Goal: Task Accomplishment & Management: Manage account settings

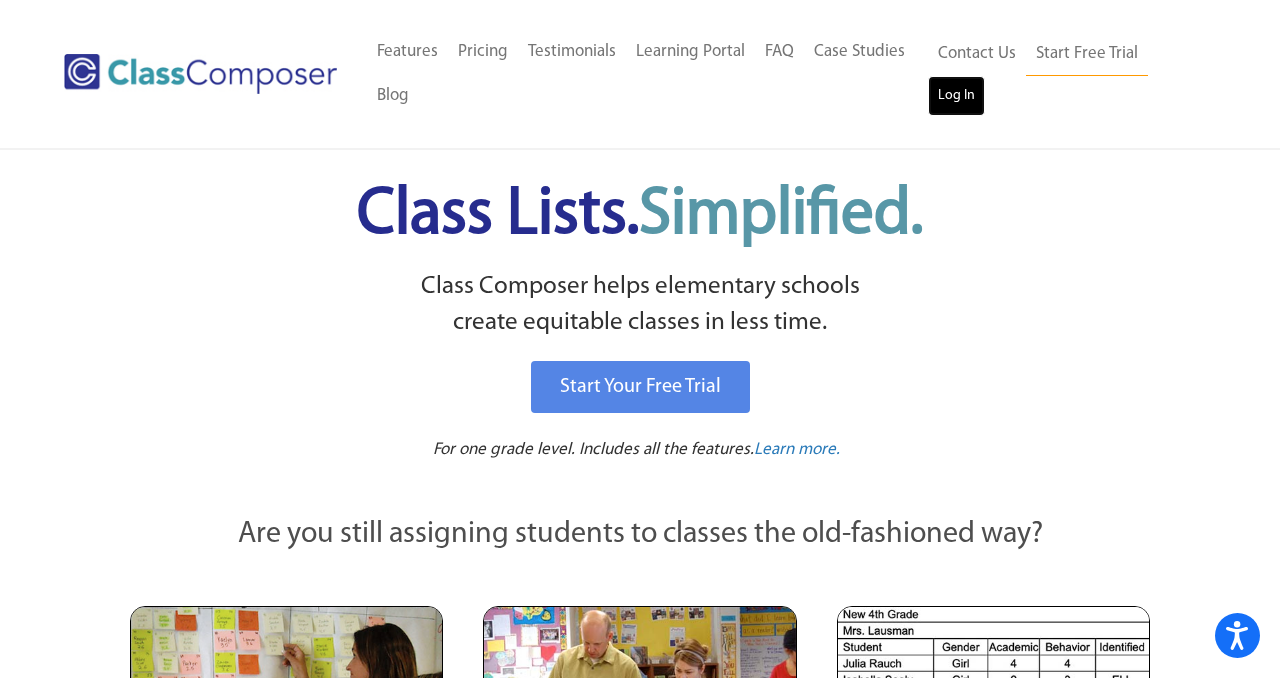
click at [943, 94] on link "Log In" at bounding box center [956, 96] width 57 height 40
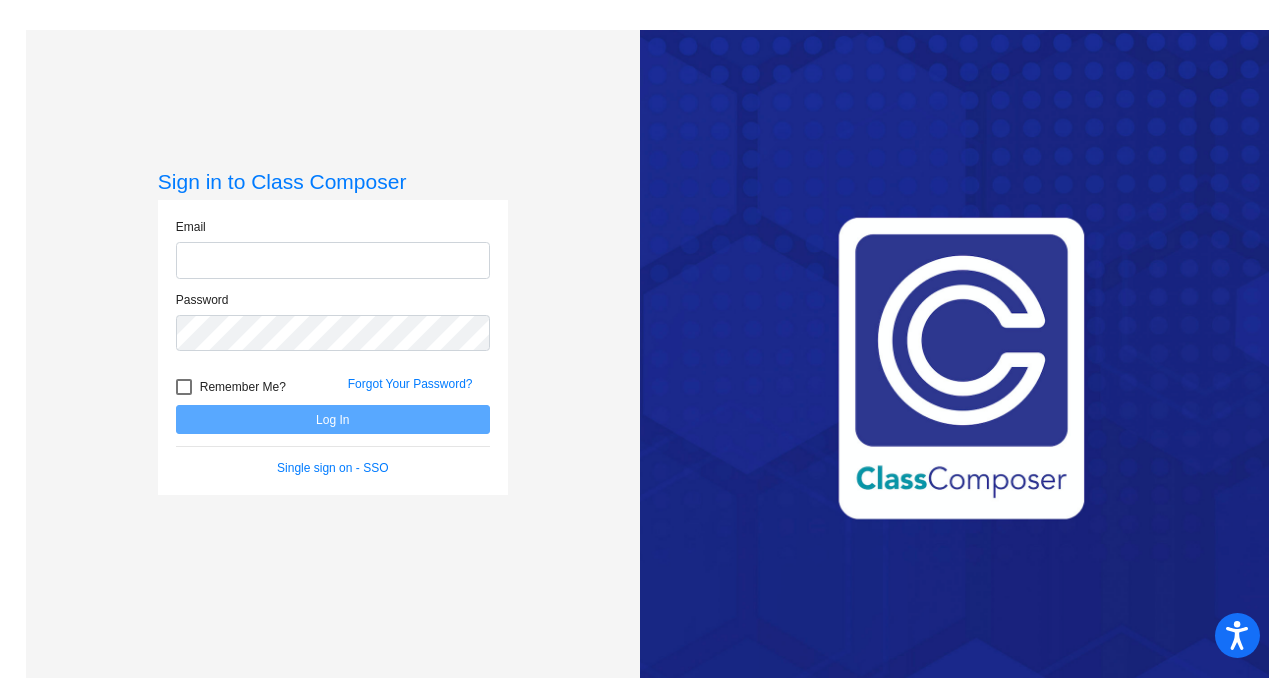
type input "renee.almy@asd.edu.qa"
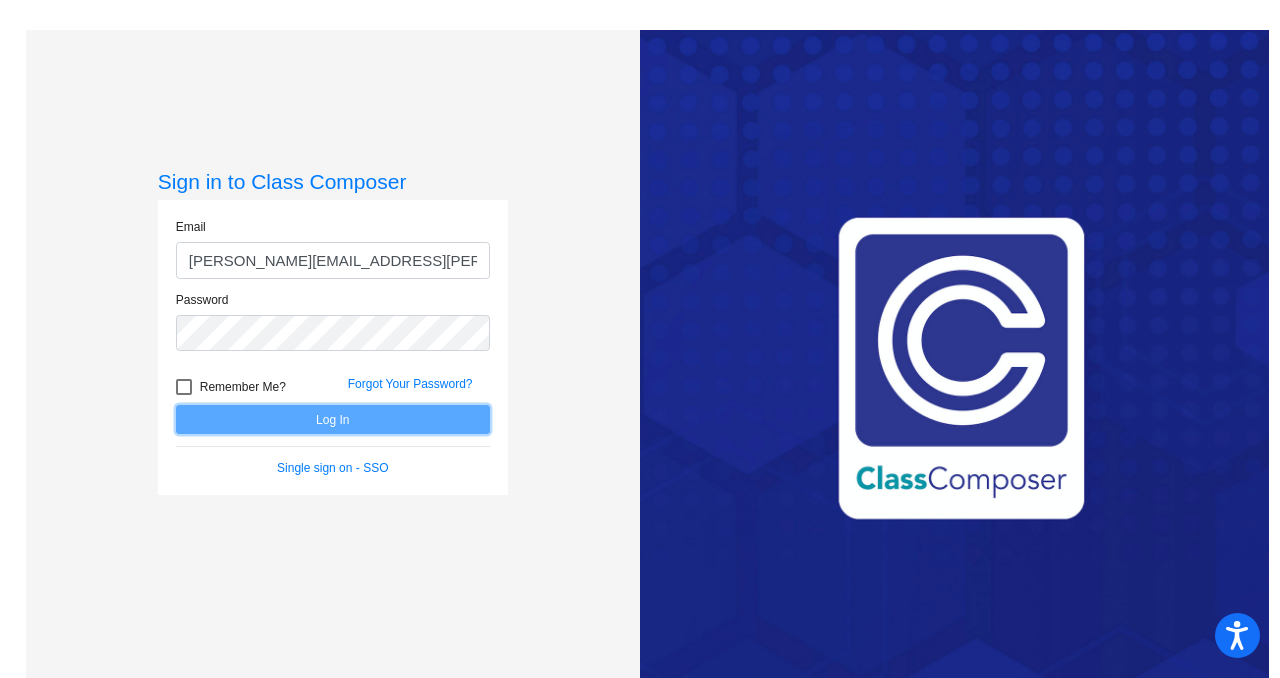
click at [364, 424] on button "Log In" at bounding box center [333, 419] width 314 height 29
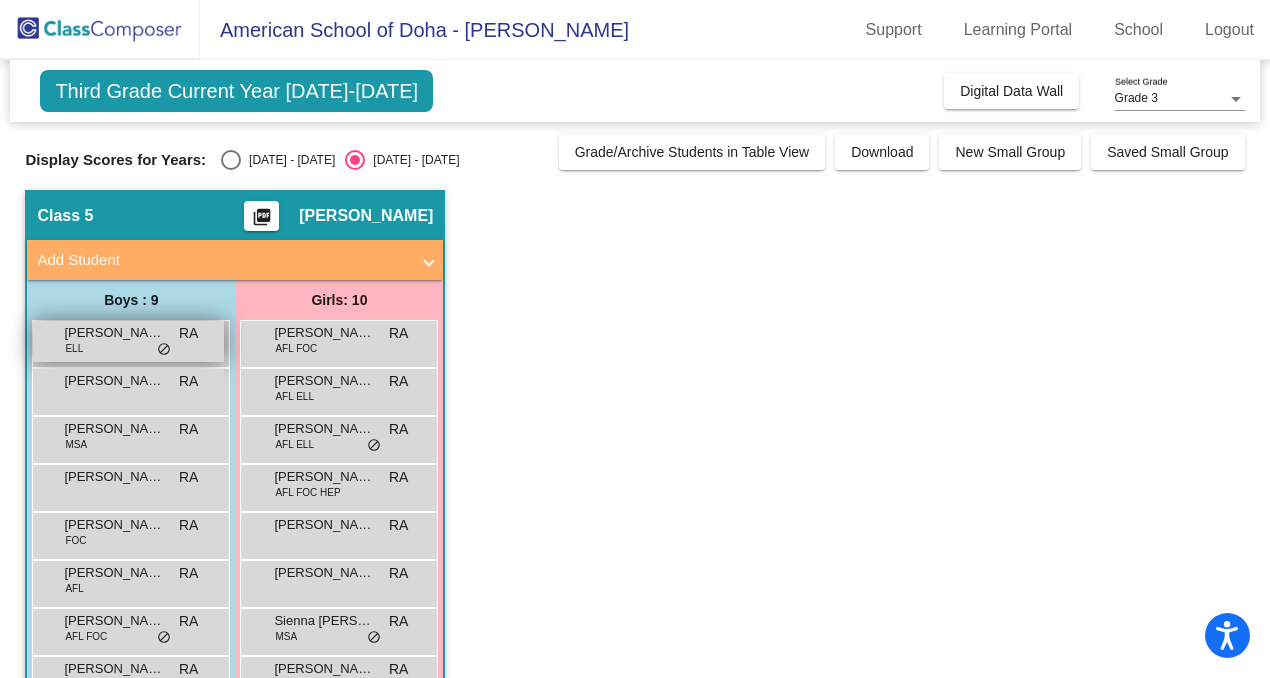
click at [202, 352] on div "Aariv Awal ELL RA lock do_not_disturb_alt" at bounding box center [128, 341] width 191 height 41
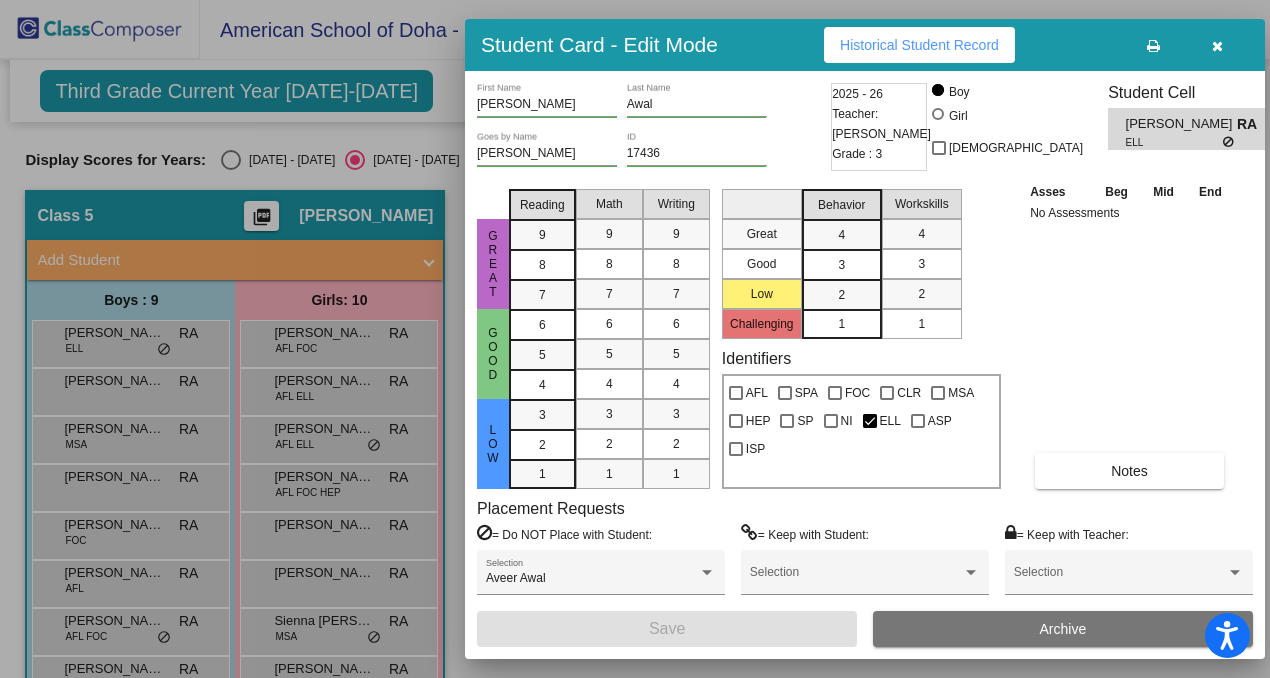
click at [1227, 46] on button "button" at bounding box center [1217, 45] width 64 height 36
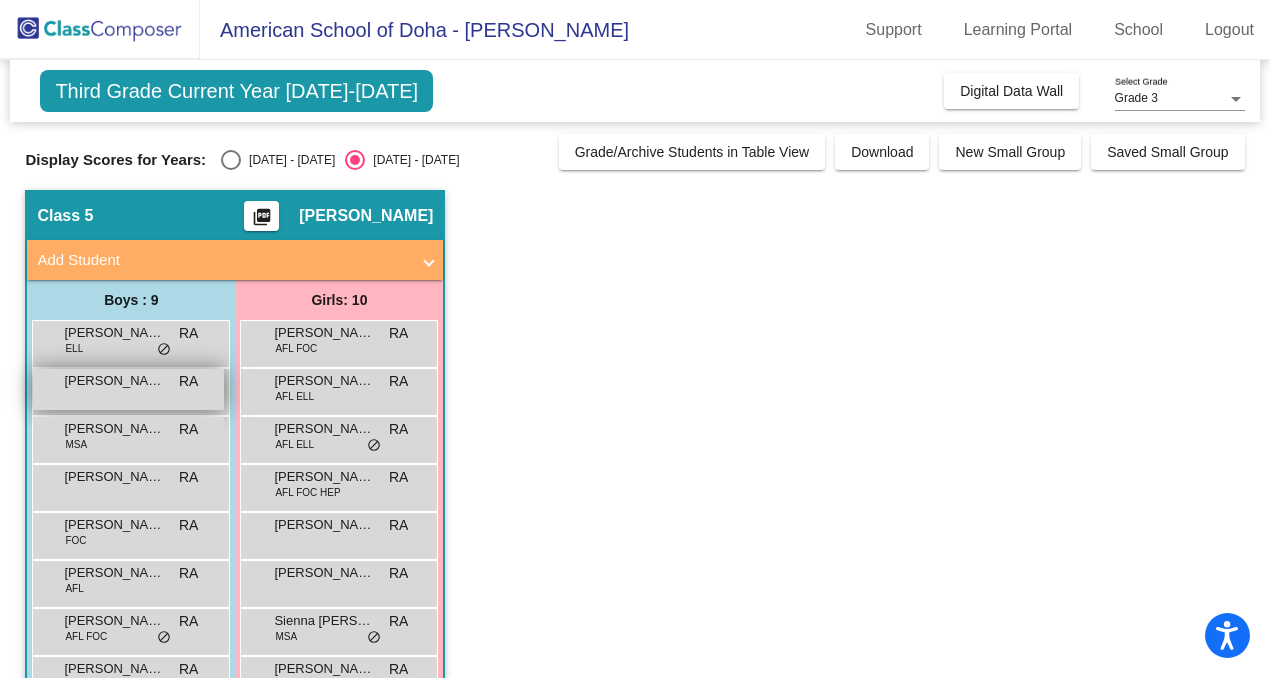
click at [163, 395] on div "Alexander Hellwig RA lock do_not_disturb_alt" at bounding box center [128, 389] width 191 height 41
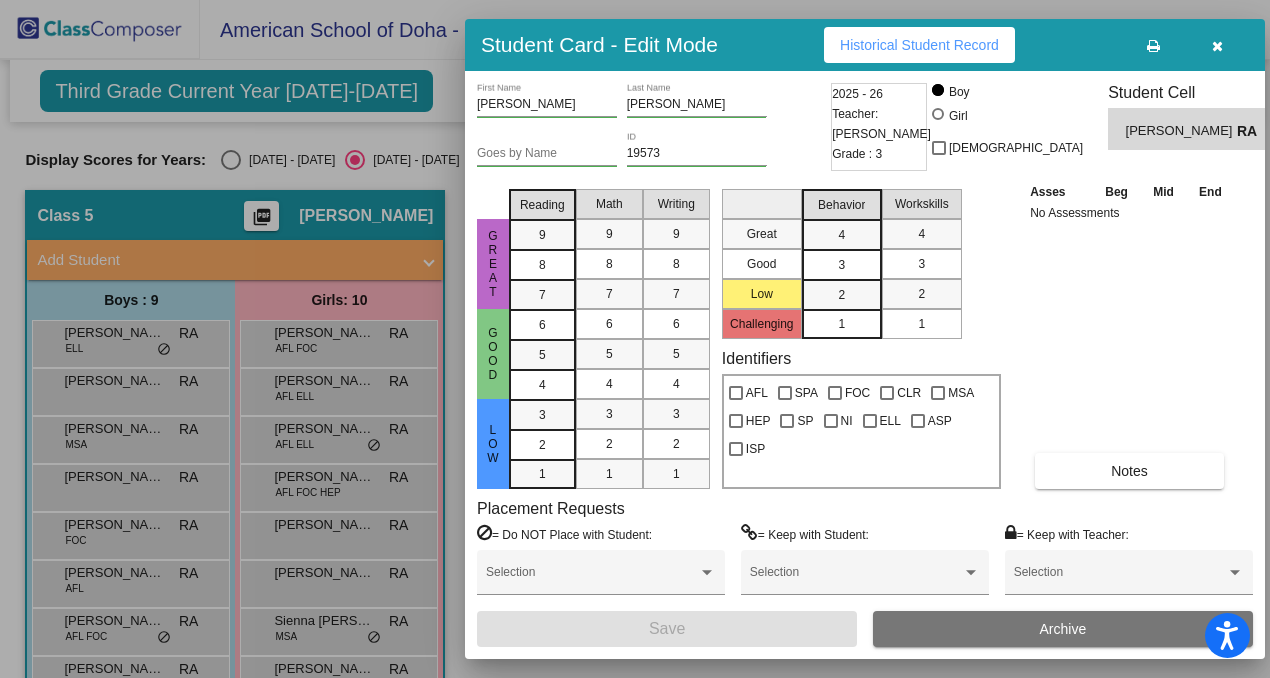
click at [152, 448] on div at bounding box center [635, 339] width 1270 height 678
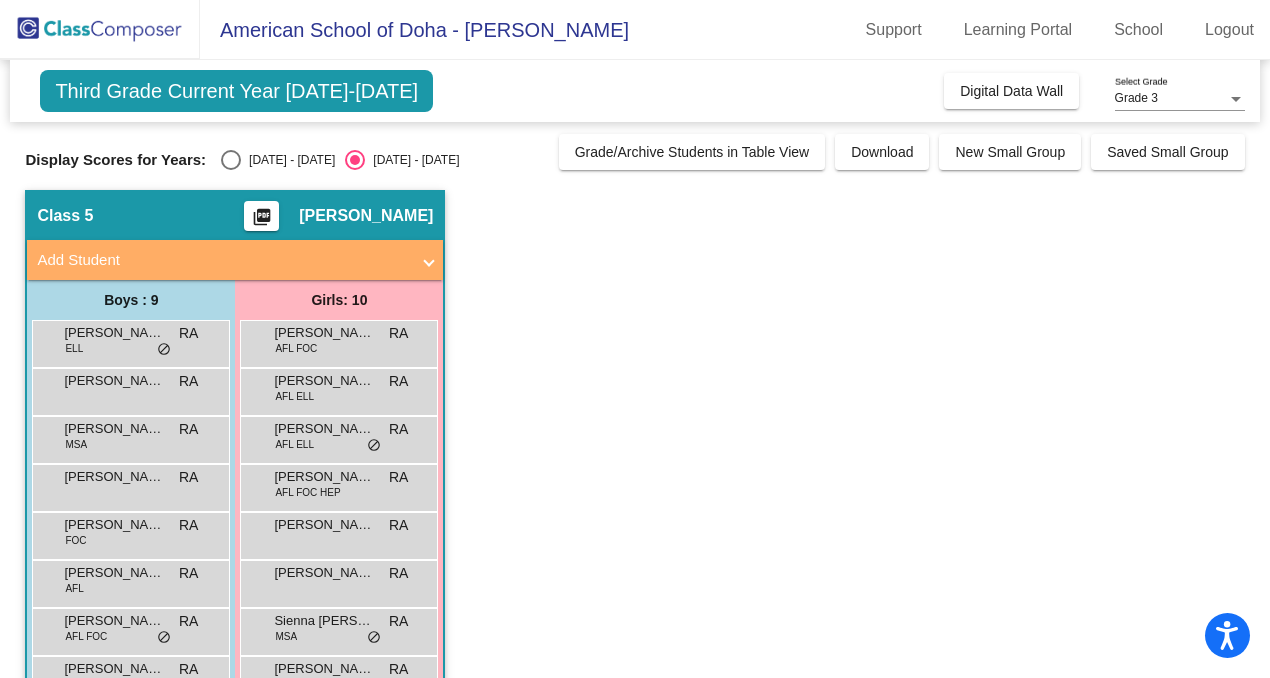
click at [152, 448] on div "Aram Mirkhan MSA RA lock do_not_disturb_alt" at bounding box center [128, 437] width 191 height 41
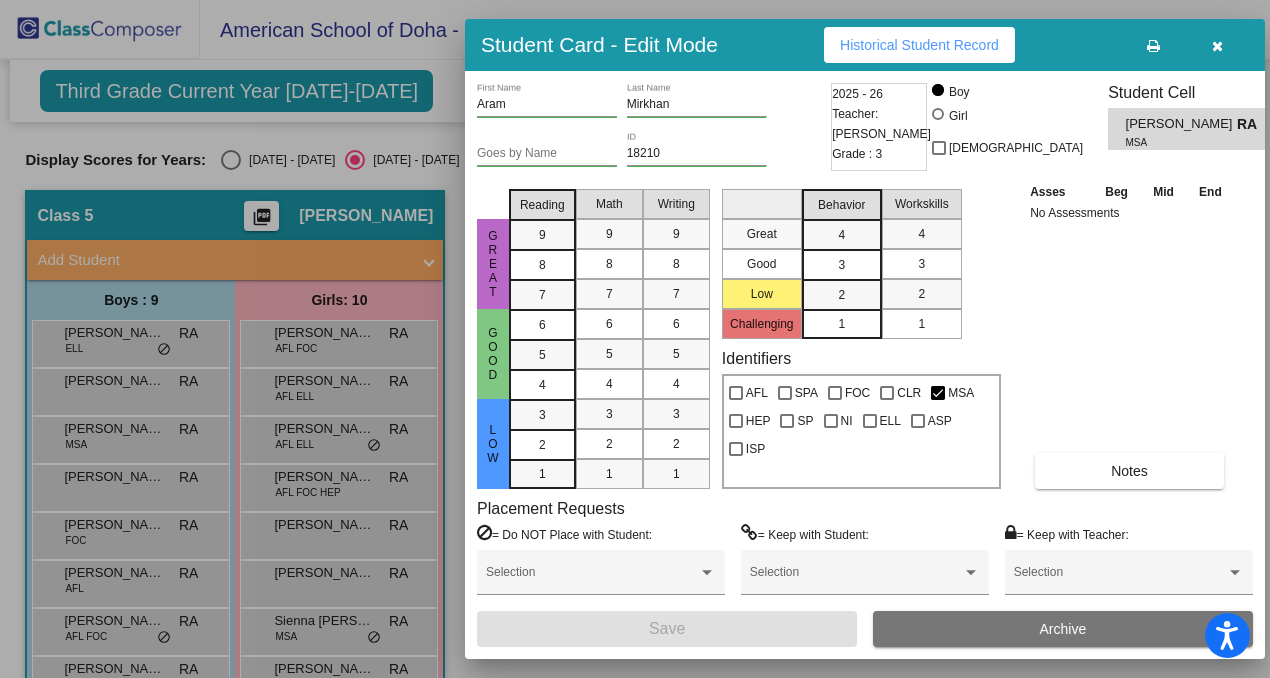
click at [1217, 49] on icon "button" at bounding box center [1217, 46] width 11 height 14
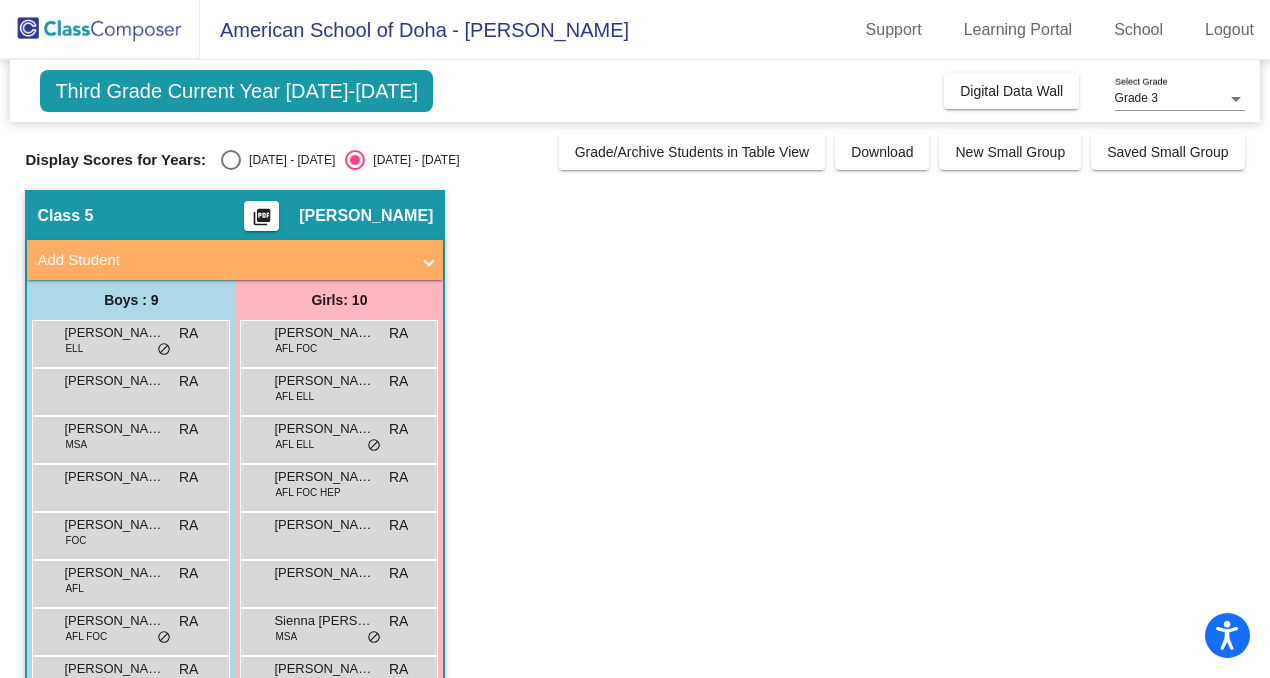
click at [229, 165] on div "Select an option" at bounding box center [231, 160] width 20 height 20
click at [230, 170] on input "2024 - 2025" at bounding box center [230, 170] width 1 height 1
radio input "true"
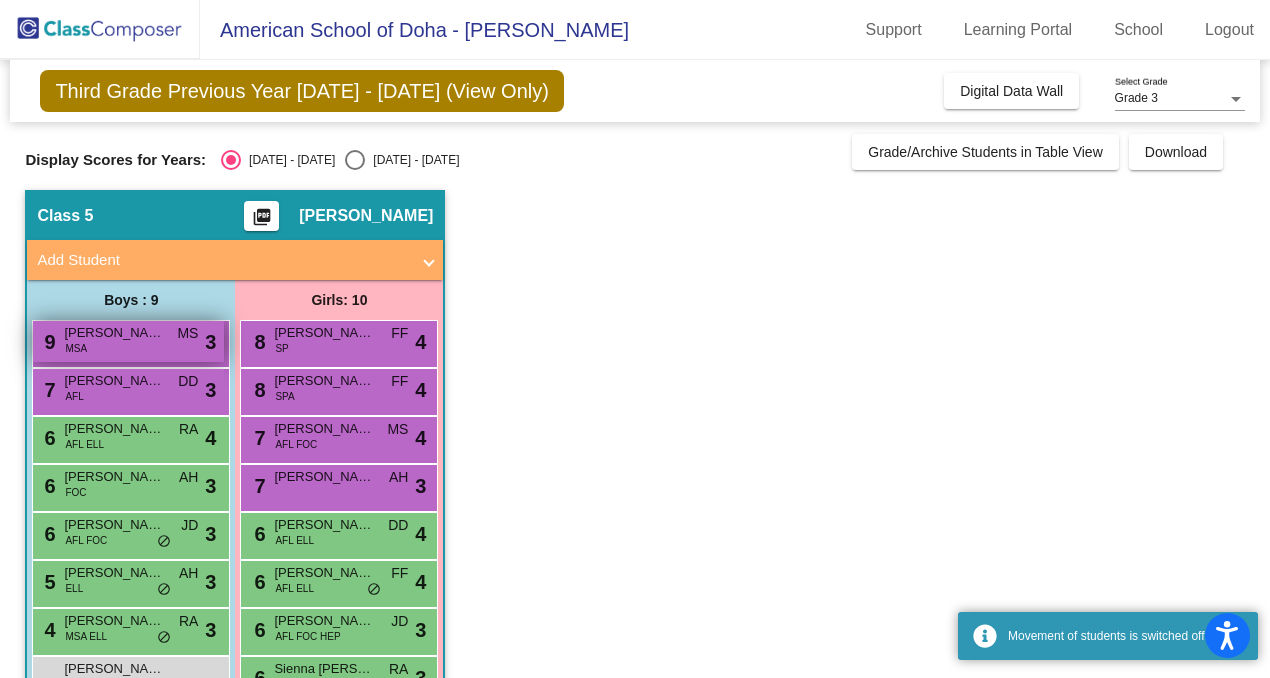
click at [161, 346] on div "9 Aram Mirkhan MSA MS lock do_not_disturb_alt 3" at bounding box center [128, 341] width 191 height 41
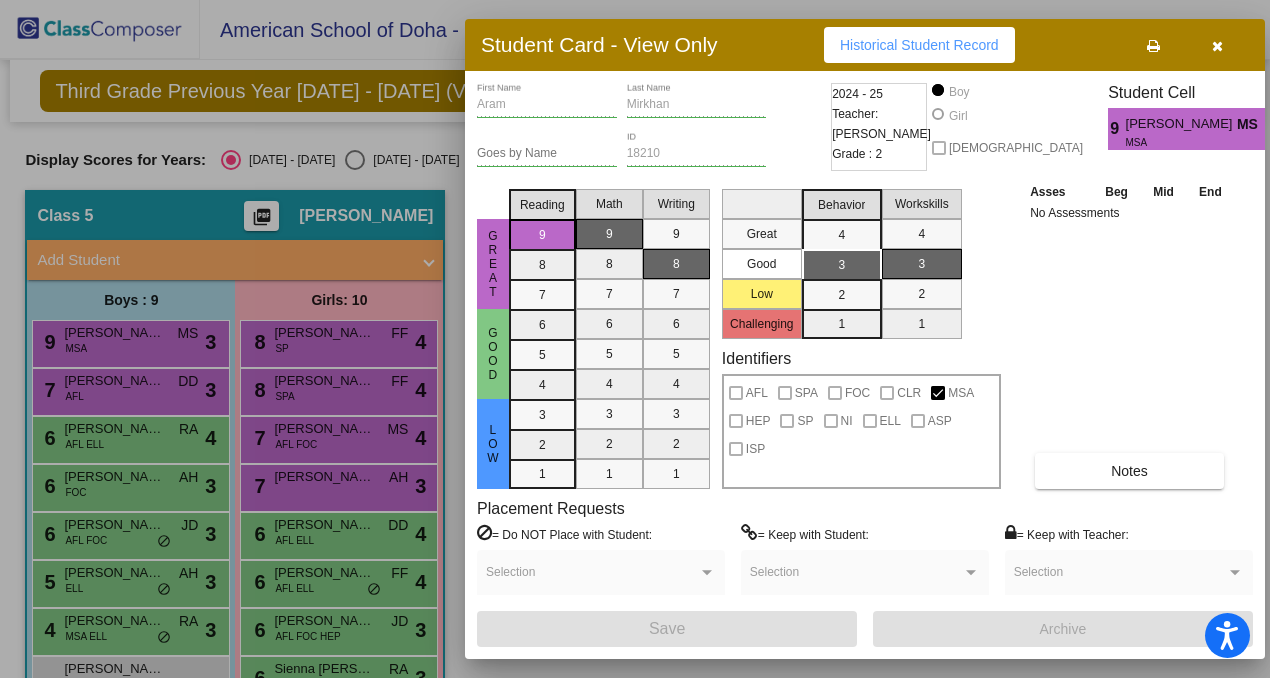
click at [145, 405] on div at bounding box center [635, 339] width 1270 height 678
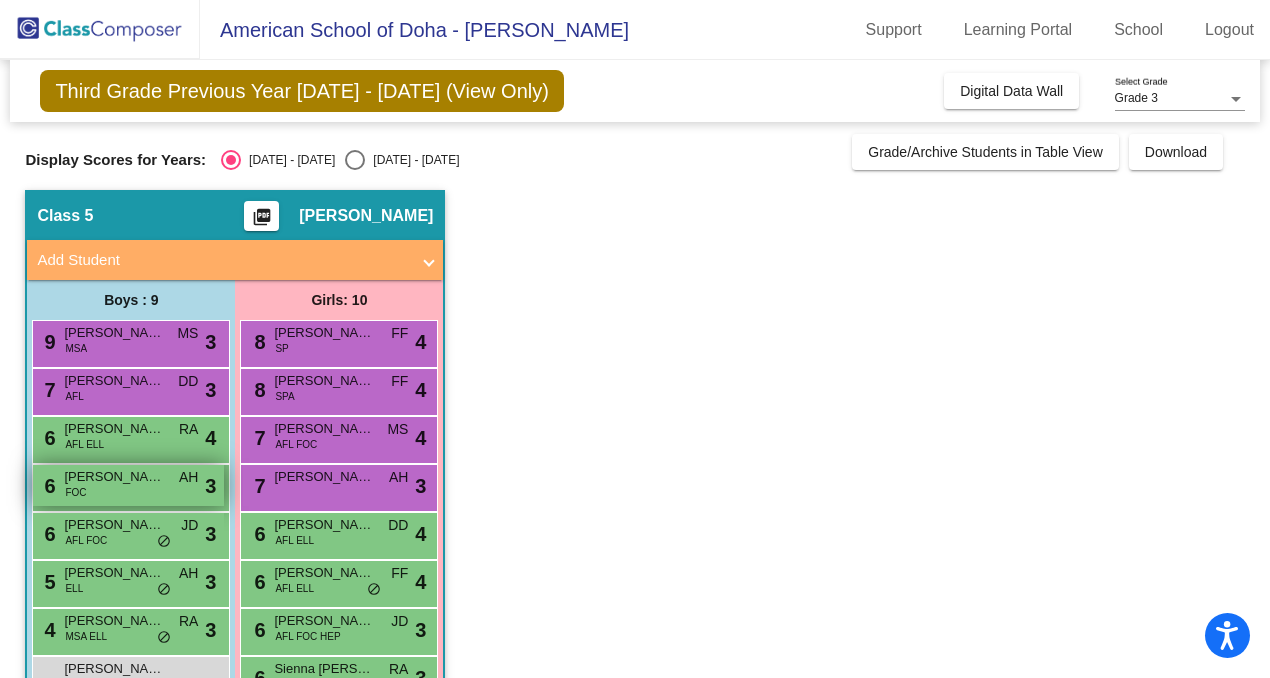
click at [117, 489] on div "6 Lemuel Hesse FOC AH lock do_not_disturb_alt 3" at bounding box center [128, 485] width 191 height 41
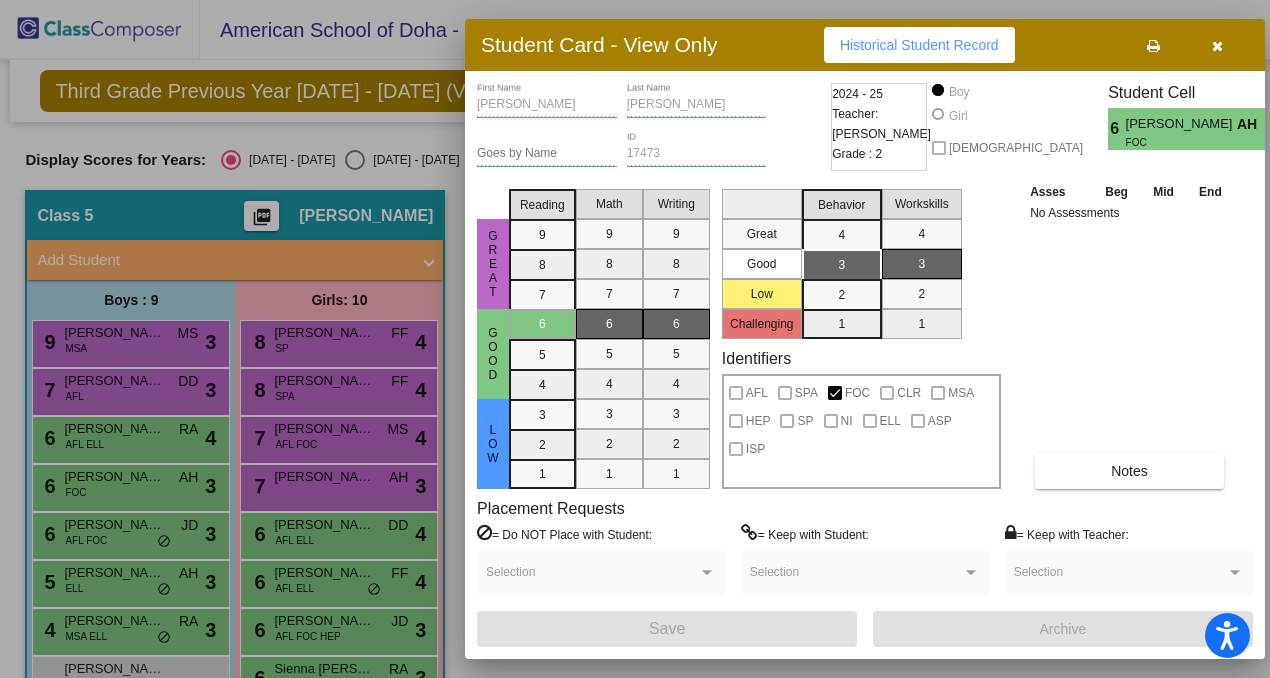
click at [1210, 45] on button "button" at bounding box center [1217, 45] width 64 height 36
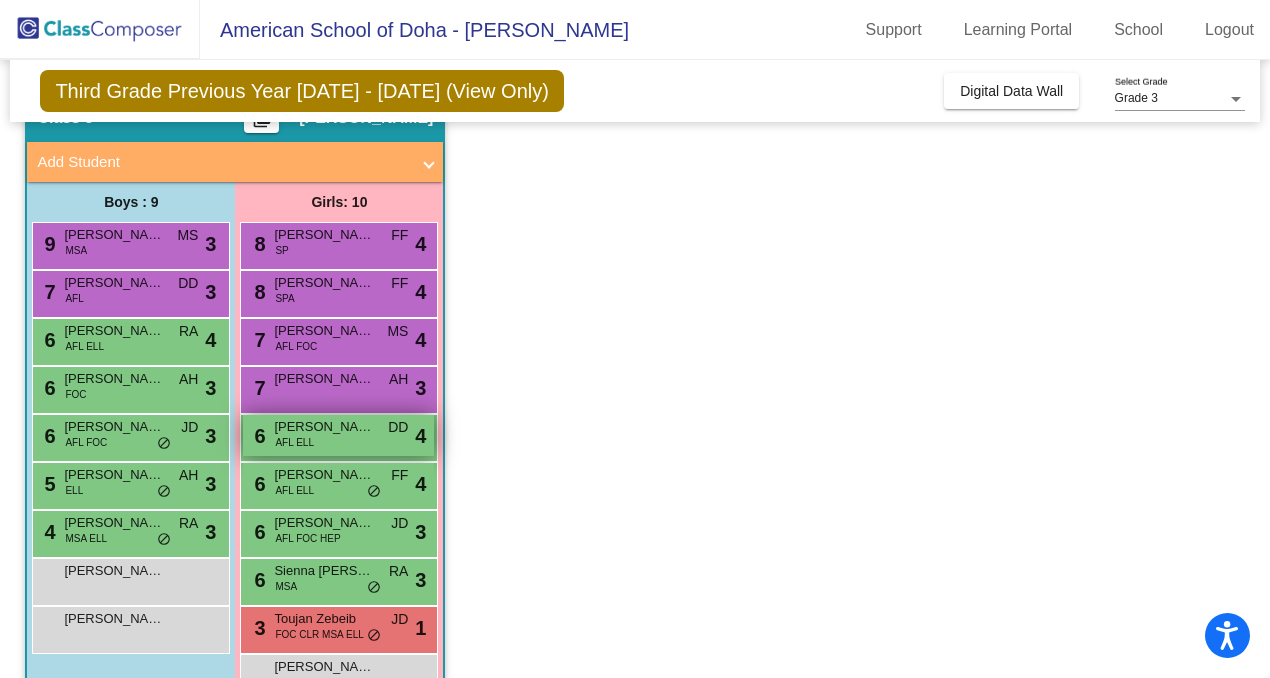
scroll to position [154, 0]
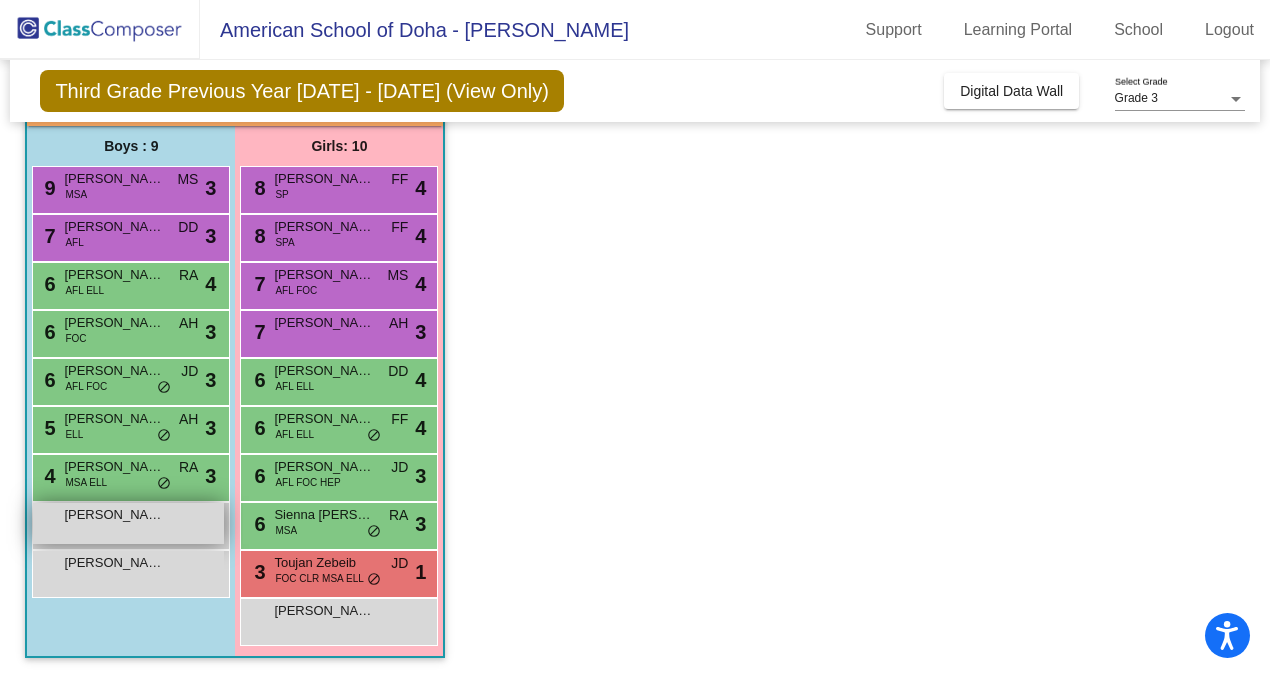
click at [190, 523] on div "Alexander Hellwig lock do_not_disturb_alt" at bounding box center [128, 523] width 191 height 41
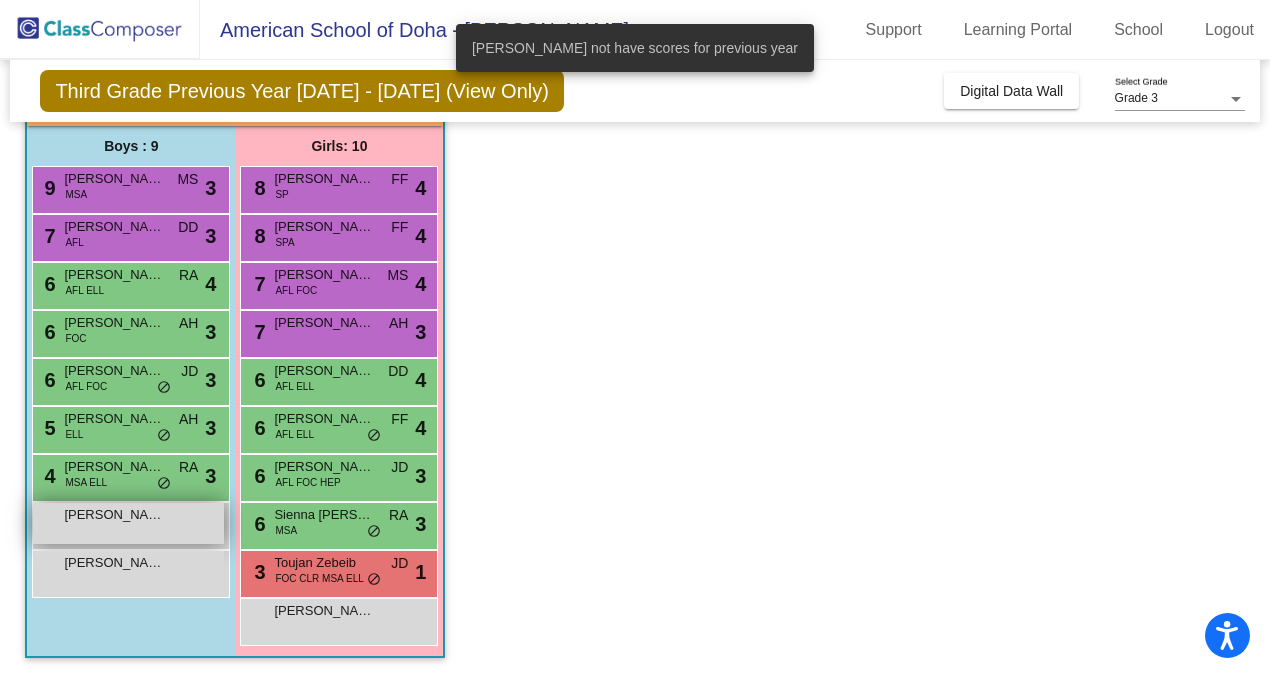
click at [190, 523] on div "Alexander Hellwig lock do_not_disturb_alt" at bounding box center [128, 523] width 191 height 41
click at [161, 574] on div "Aseel Abdalla lock do_not_disturb_alt" at bounding box center [128, 571] width 191 height 41
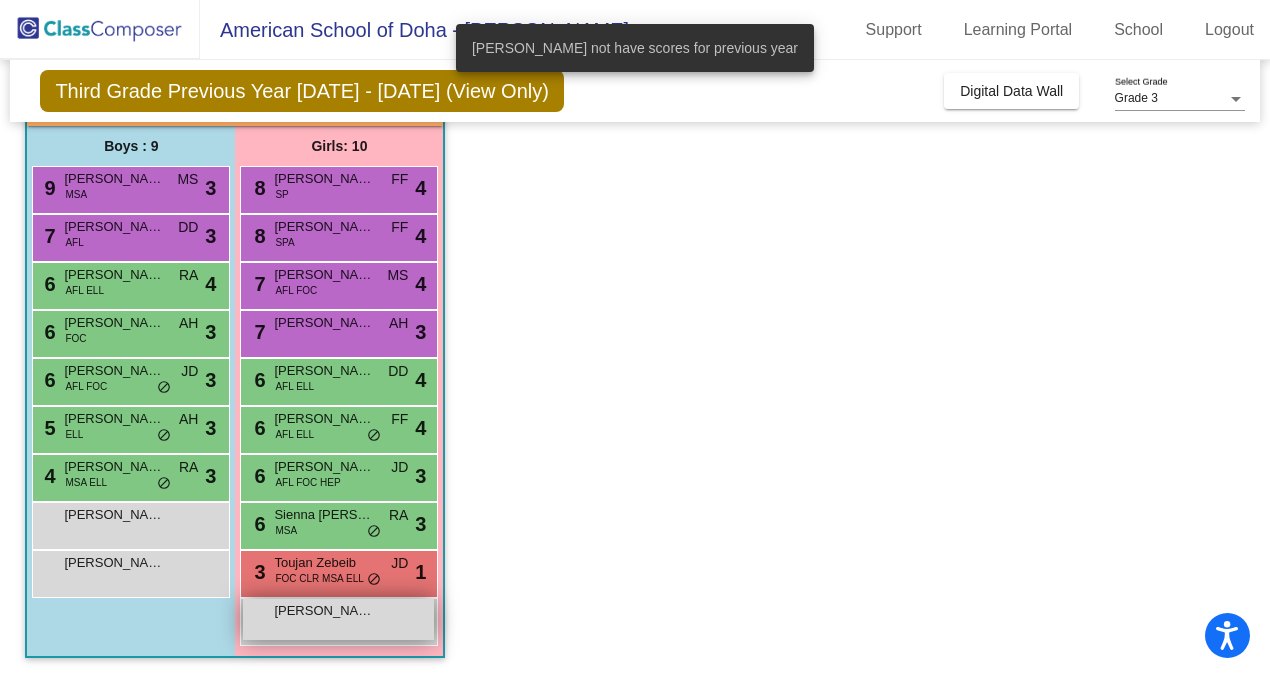
click at [315, 614] on span "Saira Arafeh" at bounding box center [324, 611] width 100 height 20
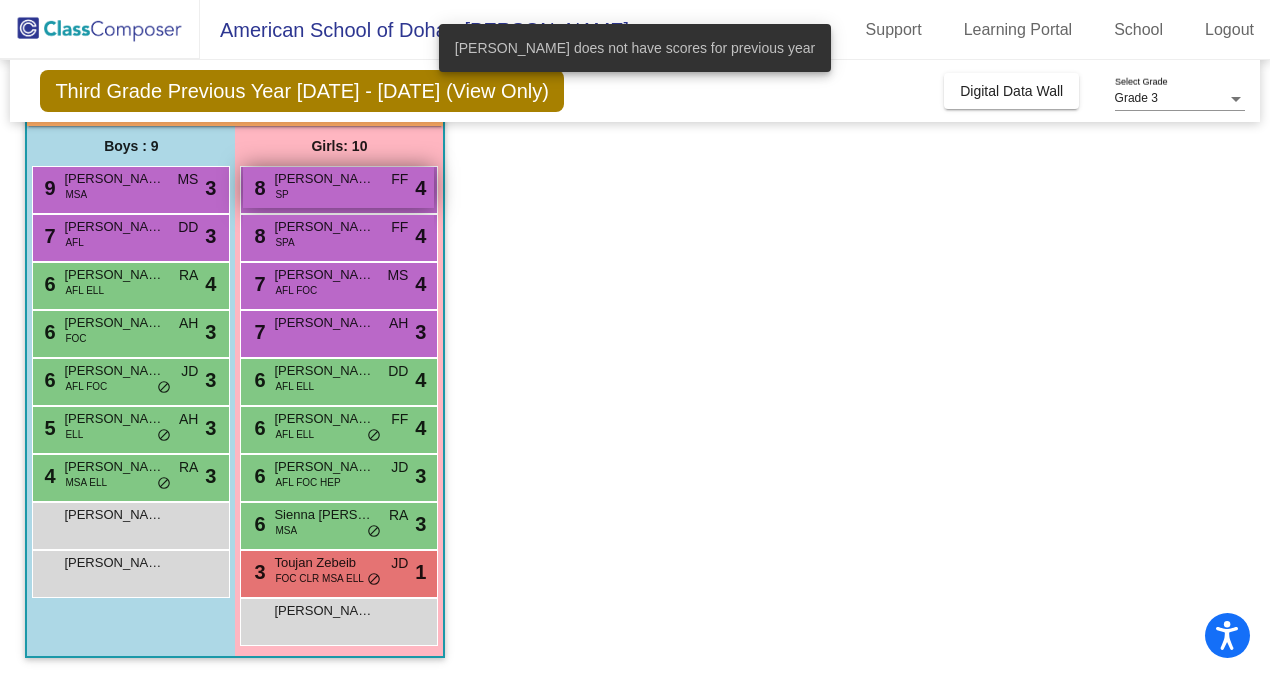
click at [341, 183] on span "Stella Venditti" at bounding box center [324, 179] width 100 height 20
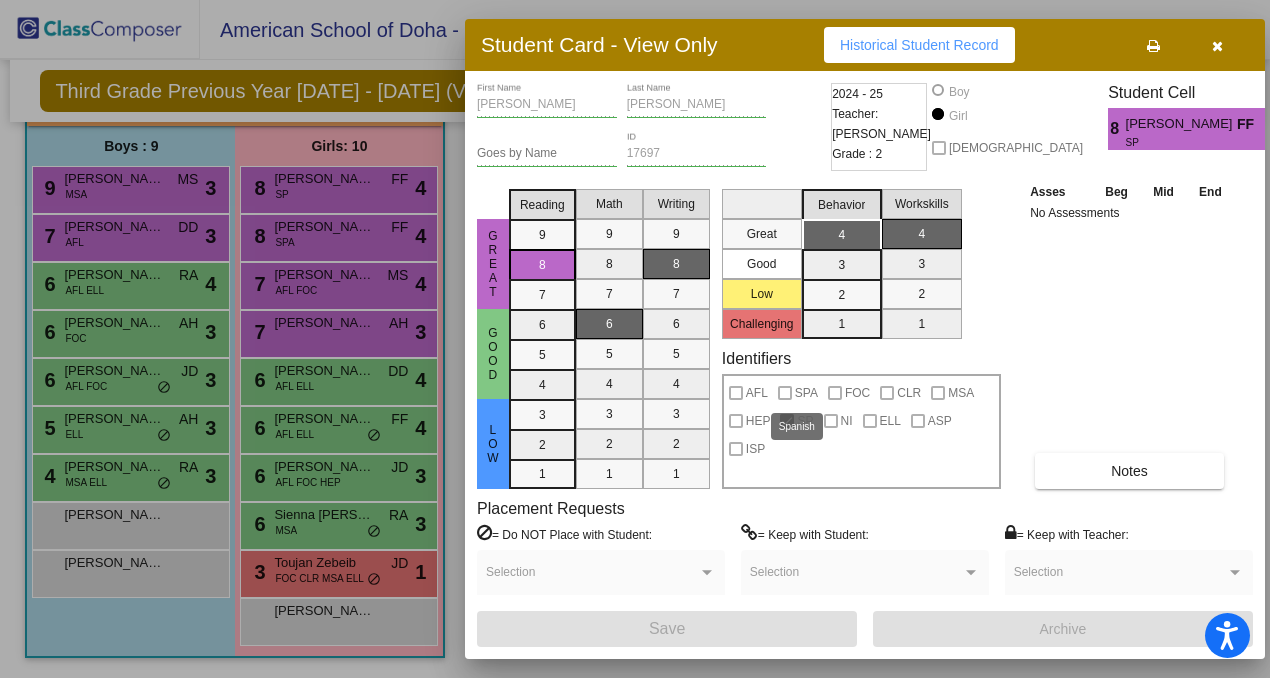
click at [782, 394] on div at bounding box center [785, 393] width 14 height 14
click at [1219, 47] on icon "button" at bounding box center [1217, 46] width 11 height 14
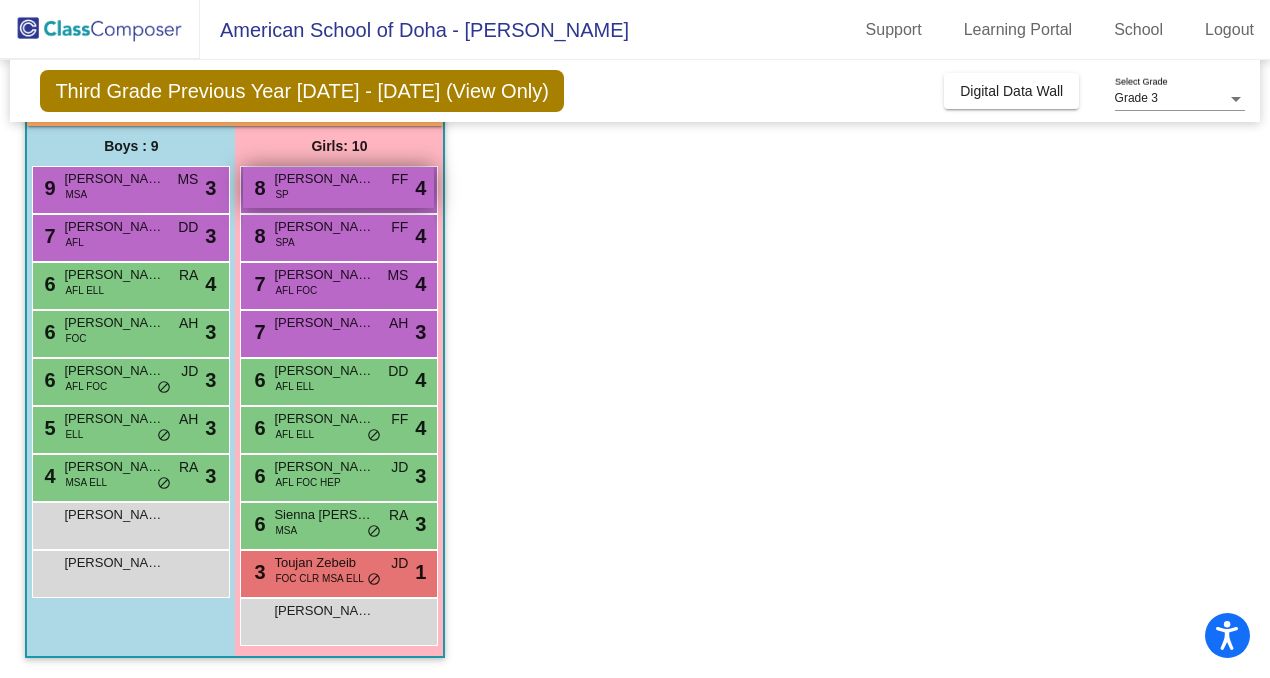
click at [341, 202] on div "8 Stella Venditti SP FF lock do_not_disturb_alt 4" at bounding box center [338, 187] width 191 height 41
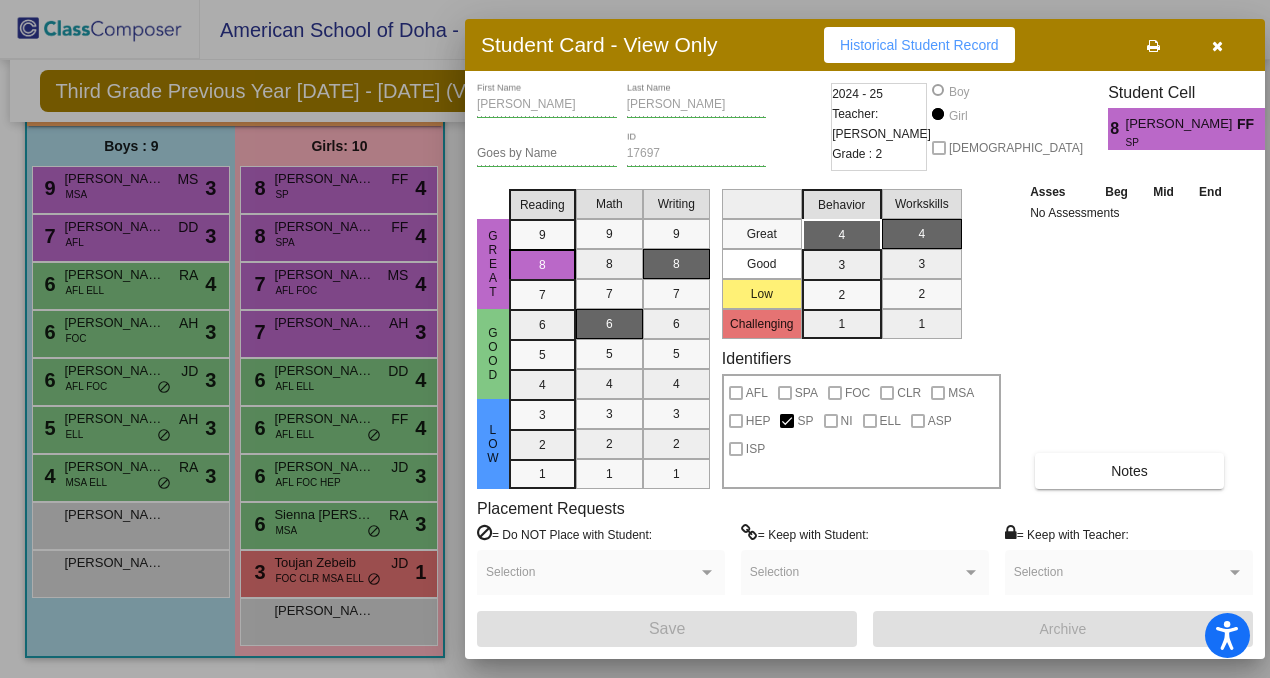
scroll to position [0, 0]
click at [368, 193] on div at bounding box center [635, 339] width 1270 height 678
